Goal: Entertainment & Leisure: Consume media (video, audio)

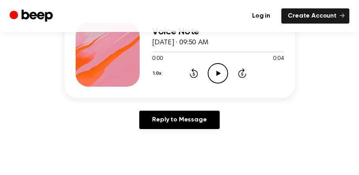
scroll to position [120, 0]
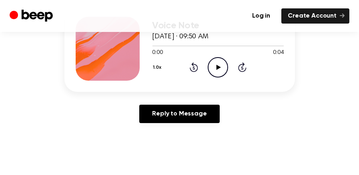
click at [217, 60] on icon "Play Audio" at bounding box center [218, 67] width 20 height 20
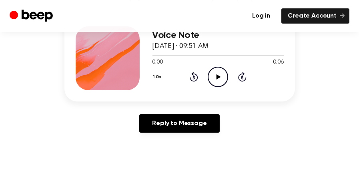
scroll to position [120, 0]
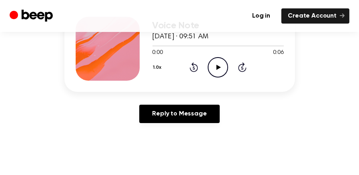
click at [217, 64] on icon "Play Audio" at bounding box center [218, 67] width 20 height 20
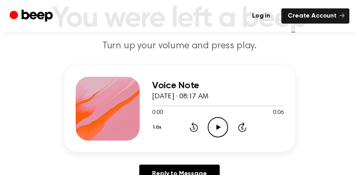
scroll to position [80, 0]
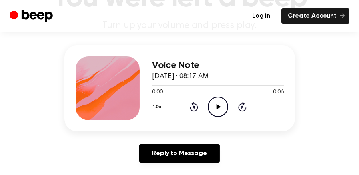
click at [215, 108] on icon "Play Audio" at bounding box center [218, 107] width 20 height 20
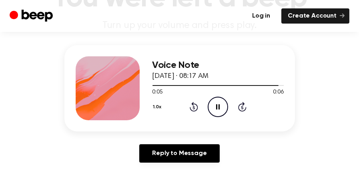
click at [259, 14] on link "Log in" at bounding box center [261, 15] width 31 height 15
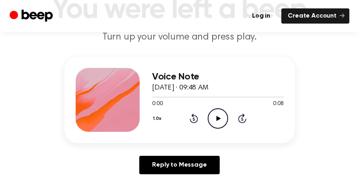
scroll to position [120, 0]
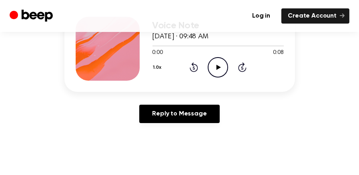
click at [213, 68] on icon "Play Audio" at bounding box center [218, 67] width 20 height 20
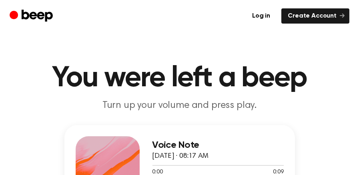
scroll to position [80, 0]
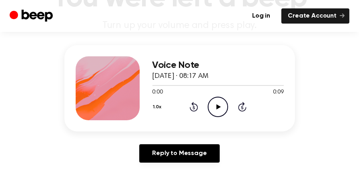
click at [216, 112] on icon "Play Audio" at bounding box center [218, 107] width 20 height 20
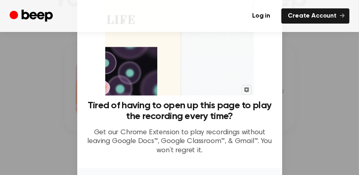
scroll to position [113, 0]
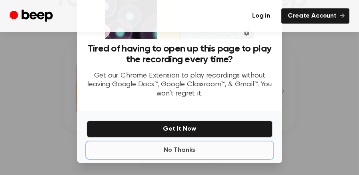
click at [166, 152] on button "No Thanks" at bounding box center [180, 151] width 186 height 16
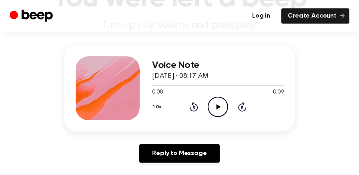
click at [203, 102] on div "1.0x Rewind 5 seconds Play Audio Skip 5 seconds" at bounding box center [218, 107] width 131 height 20
click at [211, 107] on icon "Play Audio" at bounding box center [218, 107] width 20 height 20
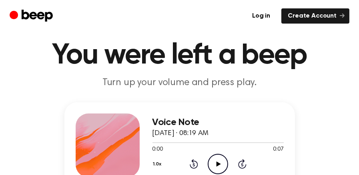
scroll to position [80, 0]
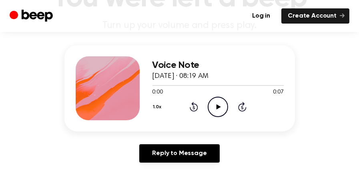
click at [215, 104] on icon "Play Audio" at bounding box center [218, 107] width 20 height 20
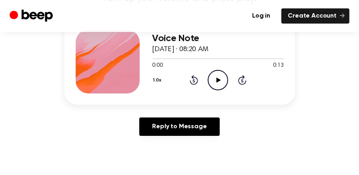
scroll to position [120, 0]
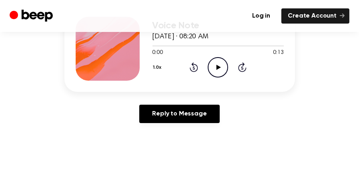
click at [218, 67] on icon at bounding box center [219, 67] width 4 height 5
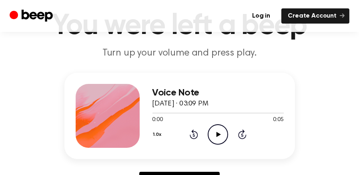
scroll to position [80, 0]
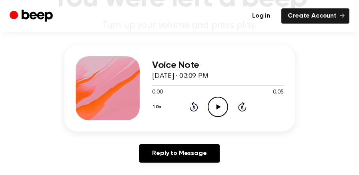
click at [213, 103] on icon "Play Audio" at bounding box center [218, 107] width 20 height 20
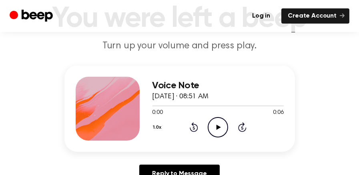
scroll to position [120, 0]
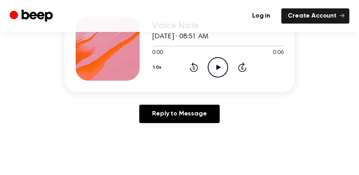
click at [223, 64] on icon "Play Audio" at bounding box center [218, 67] width 20 height 20
